Goal: Task Accomplishment & Management: Use online tool/utility

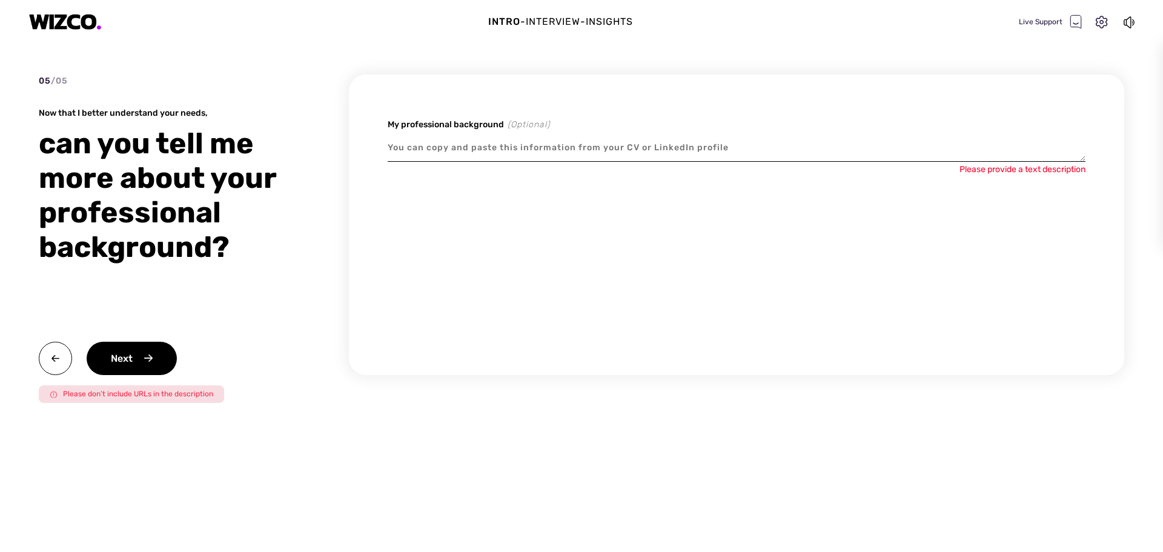
click at [462, 141] on textarea at bounding box center [737, 148] width 698 height 28
click at [441, 22] on div "Intro - Interview - Insights Live Support" at bounding box center [581, 22] width 1163 height 44
type textarea "x"
paste textarea "Results driven payroll leader with 10+ years’ experience managing multi state U…"
type textarea "Results driven payroll leader with 10+ years’ experience managing multi state U…"
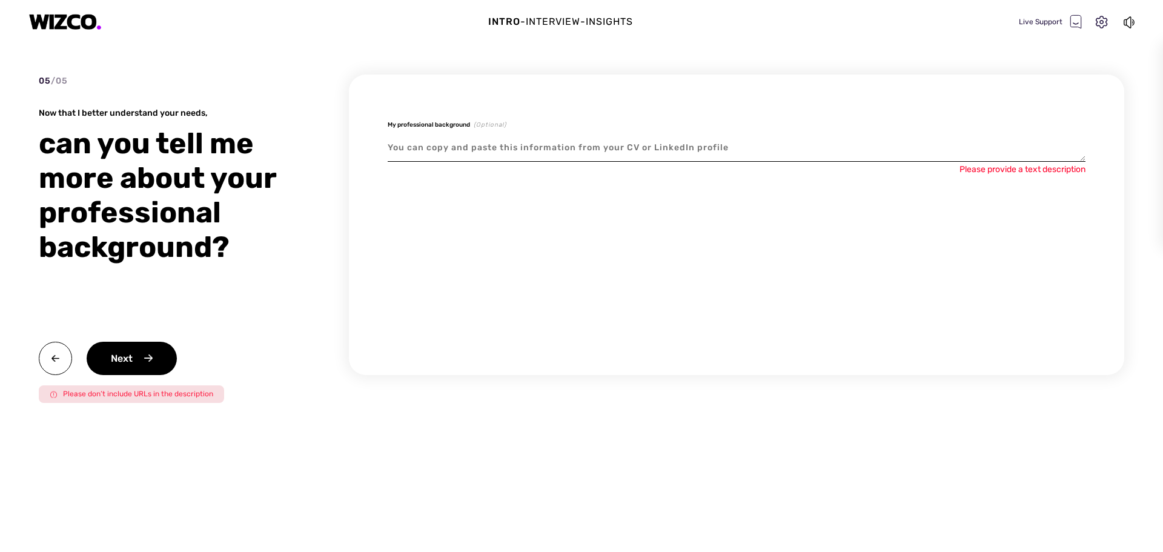
type textarea "x"
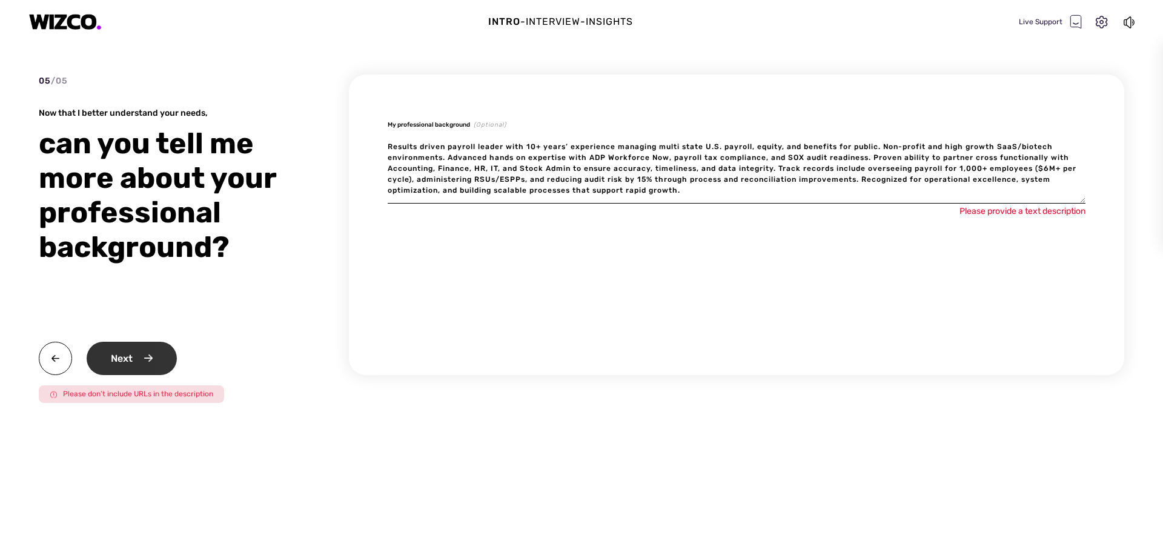
type textarea "Results driven payroll leader with 10+ years’ experience managing multi state U…"
type textarea "x"
click at [161, 348] on div "Next" at bounding box center [132, 358] width 90 height 33
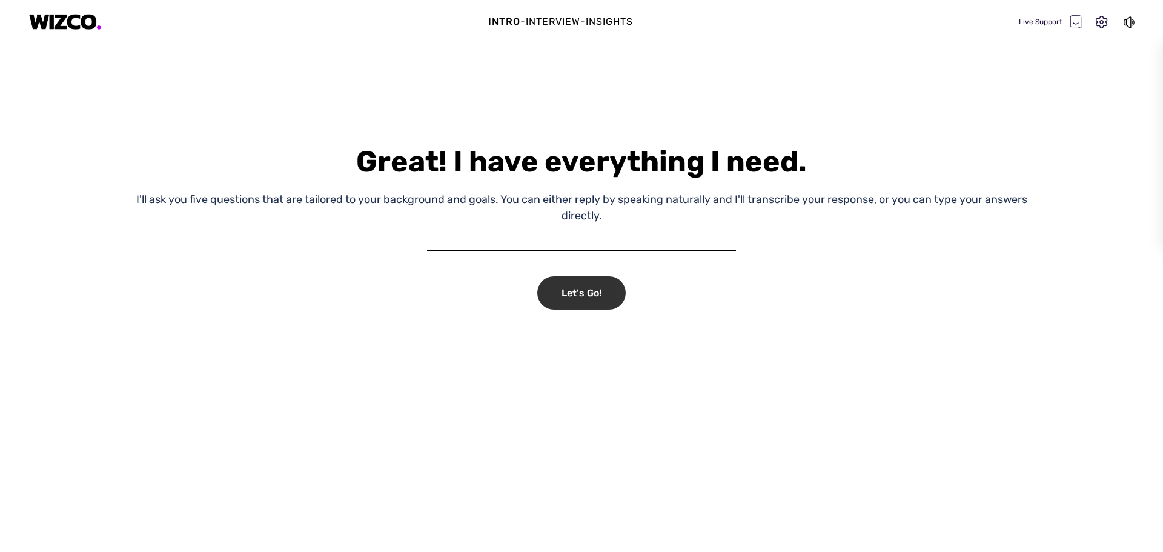
click at [600, 296] on div "Let's Go!" at bounding box center [581, 292] width 88 height 33
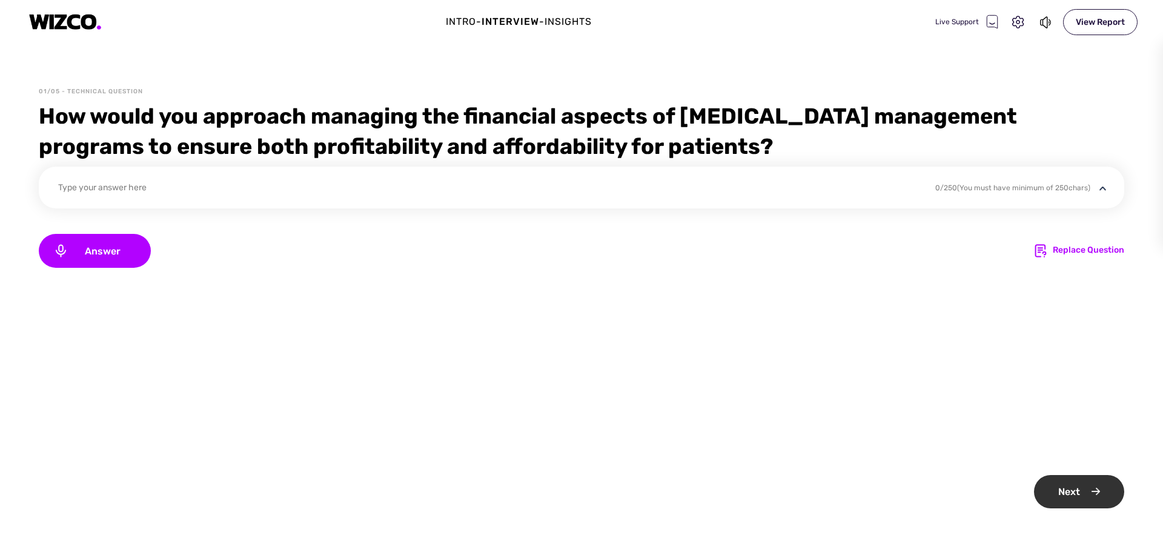
click at [1092, 490] on div "Next" at bounding box center [1079, 491] width 90 height 33
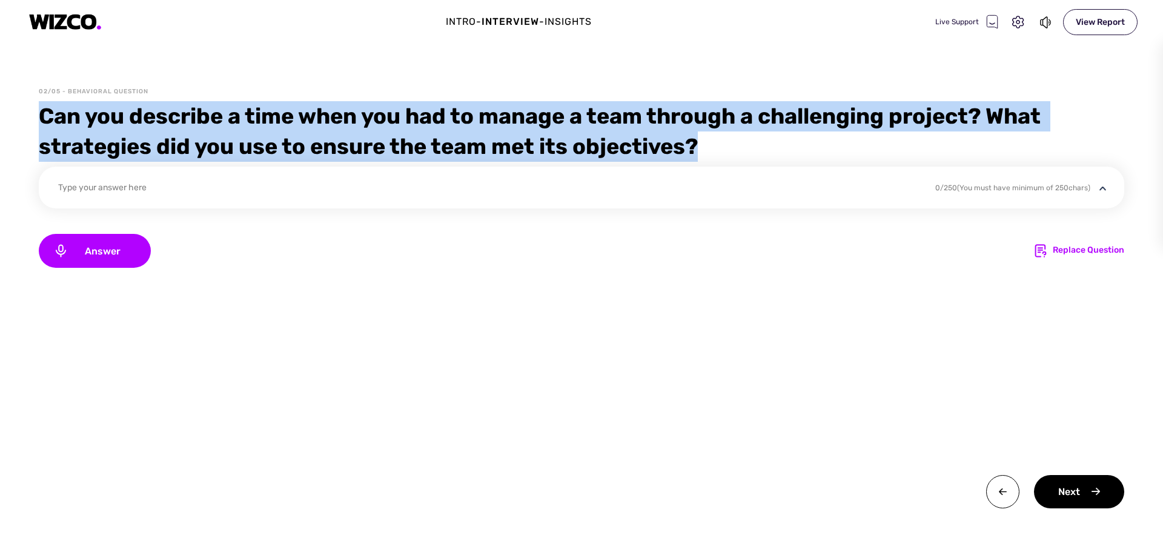
drag, startPoint x: 723, startPoint y: 146, endPoint x: 16, endPoint y: 105, distance: 708.0
click at [16, 105] on div "02/05 - Behavioral Question Can you describe a time when you had to manage a te…" at bounding box center [581, 319] width 1163 height 465
copy div "Can you describe a time when you had to manage a team through a challenging pro…"
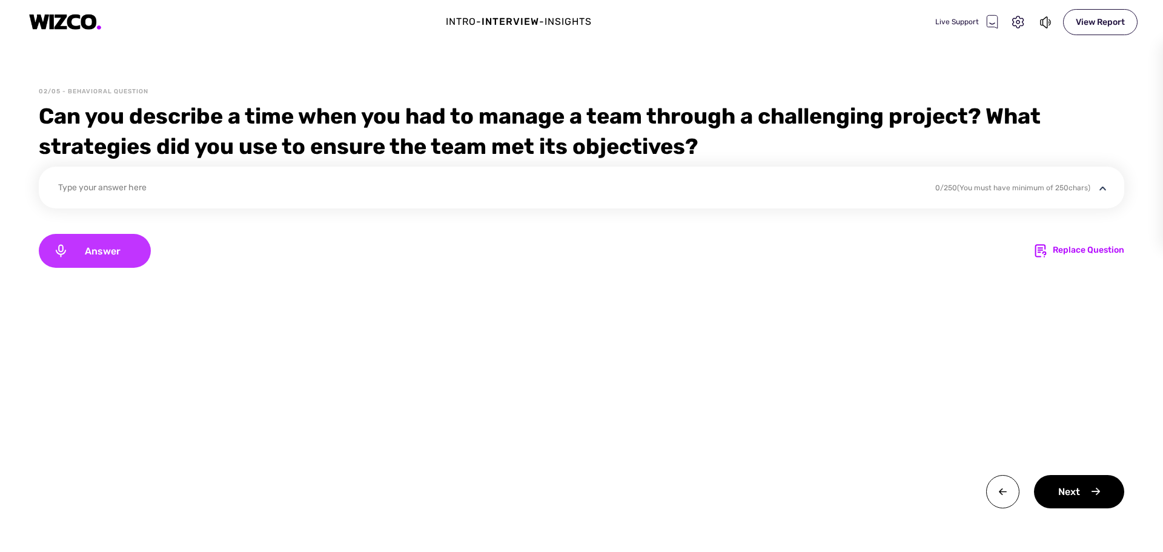
click at [113, 252] on span "Answer" at bounding box center [102, 251] width 68 height 12
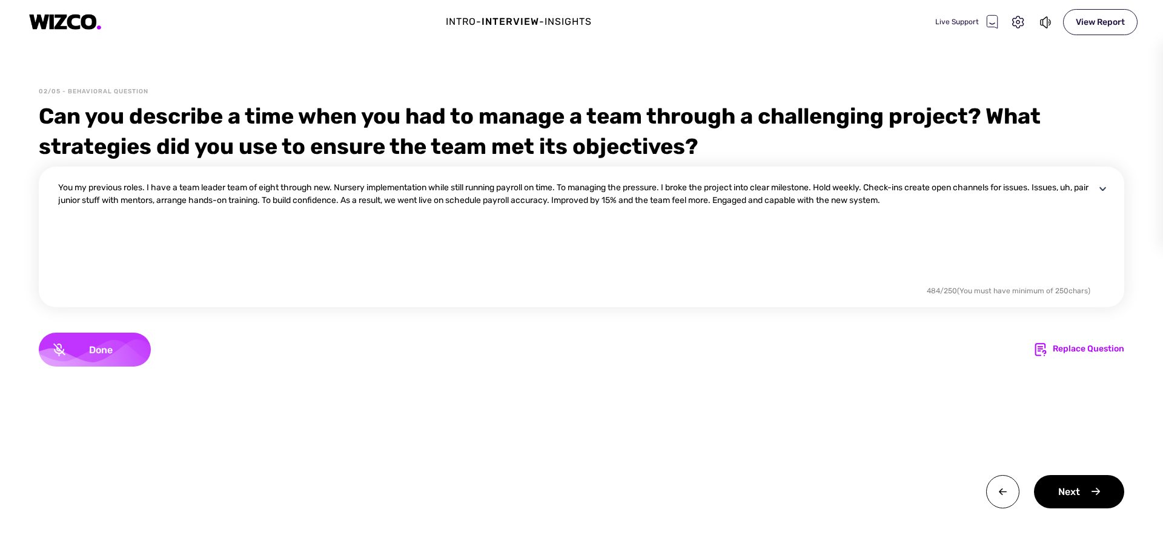
click at [90, 346] on span "Done" at bounding box center [100, 350] width 71 height 12
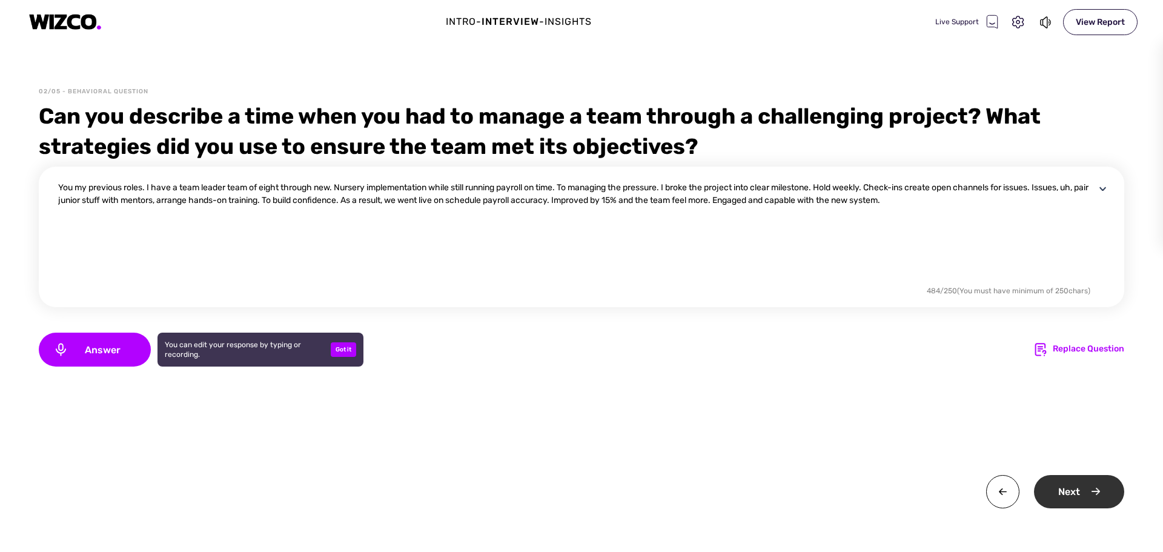
click at [1056, 493] on div "Next" at bounding box center [1079, 491] width 90 height 33
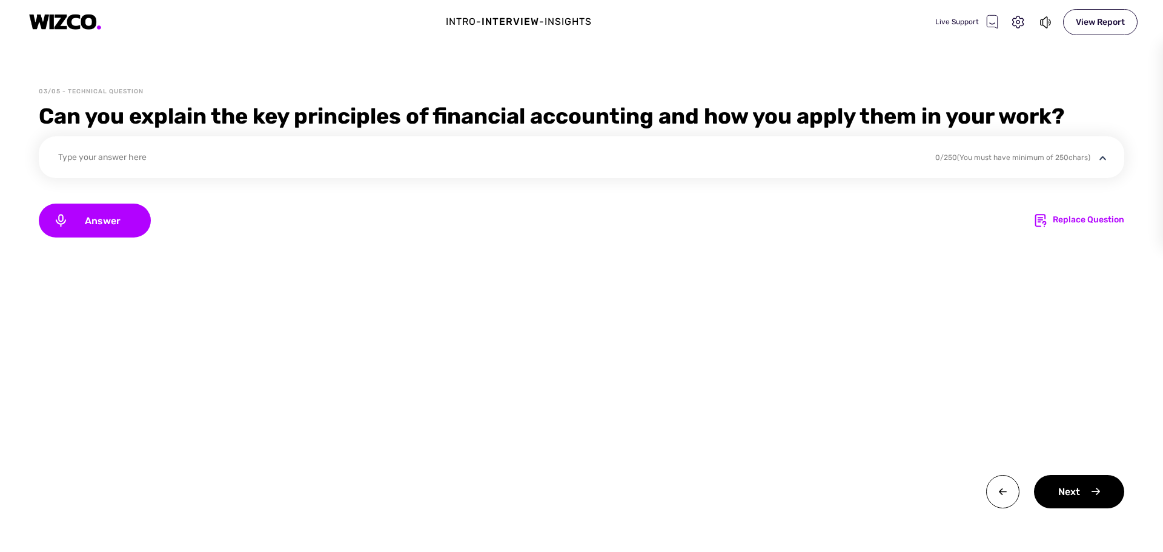
drag, startPoint x: 105, startPoint y: 153, endPoint x: 84, endPoint y: 144, distance: 23.1
click at [84, 144] on div "Type your answer here 0 / 250 (You must have minimum of 250 chars)" at bounding box center [581, 157] width 1085 height 42
drag, startPoint x: 83, startPoint y: 145, endPoint x: 81, endPoint y: 154, distance: 9.3
drag, startPoint x: 81, startPoint y: 154, endPoint x: 67, endPoint y: 156, distance: 14.6
click at [67, 156] on div "Type your answer here" at bounding box center [488, 159] width 861 height 16
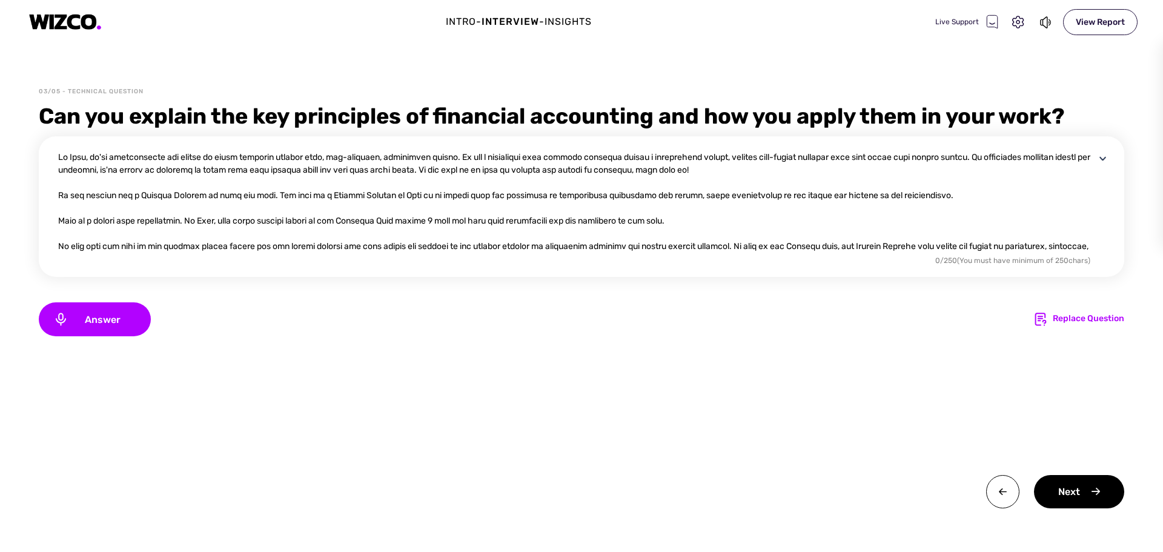
scroll to position [228, 0]
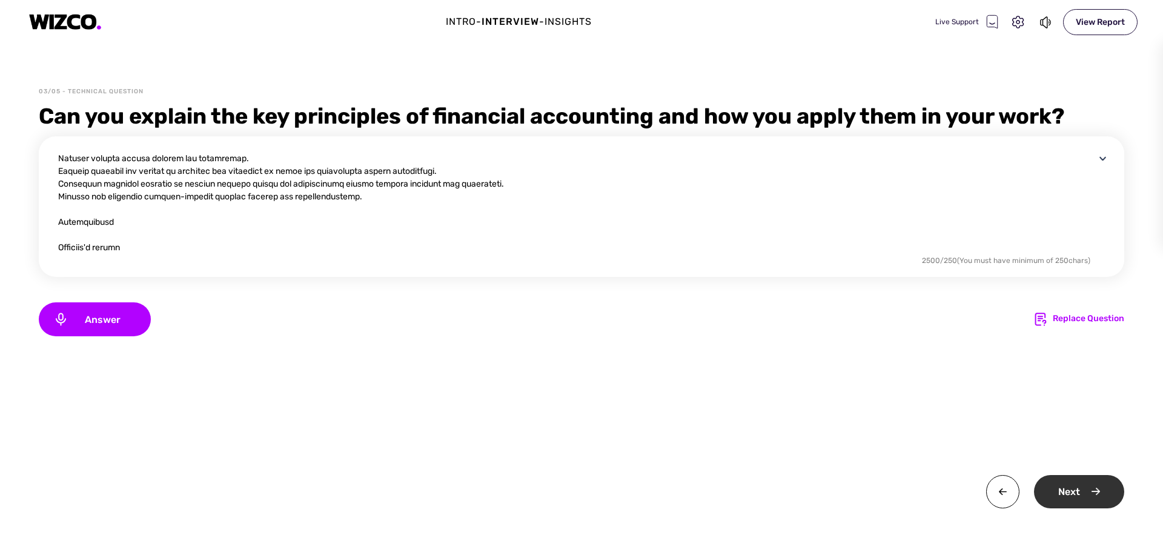
type textarea "At [GEOGRAPHIC_DATA], we're transforming the future of urban mobility through s…"
click at [1062, 488] on div "Next" at bounding box center [1079, 491] width 90 height 33
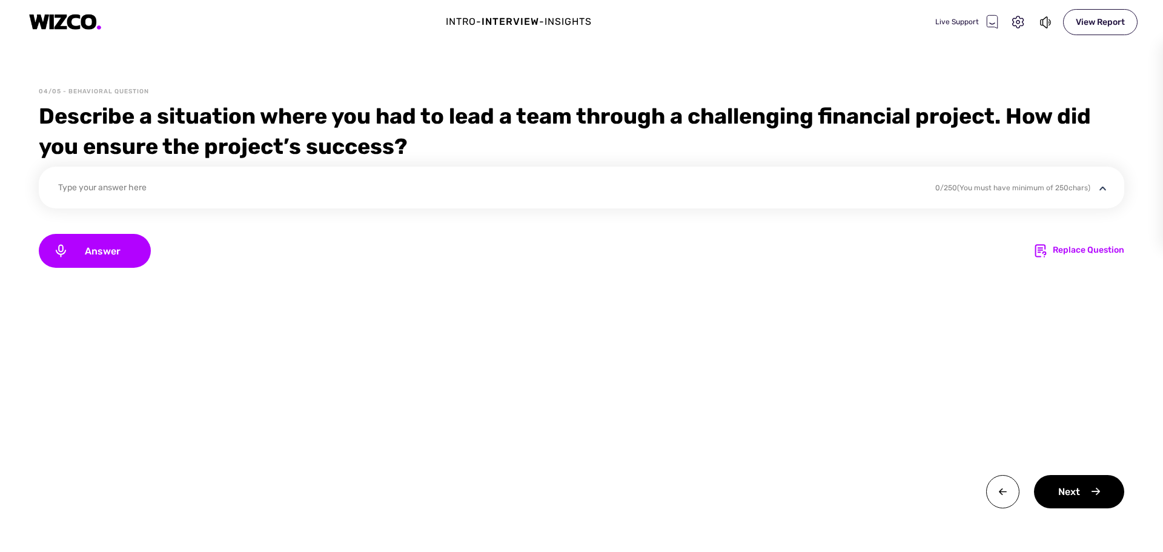
click at [76, 21] on img at bounding box center [65, 22] width 73 height 16
